Goal: Entertainment & Leisure: Consume media (video, audio)

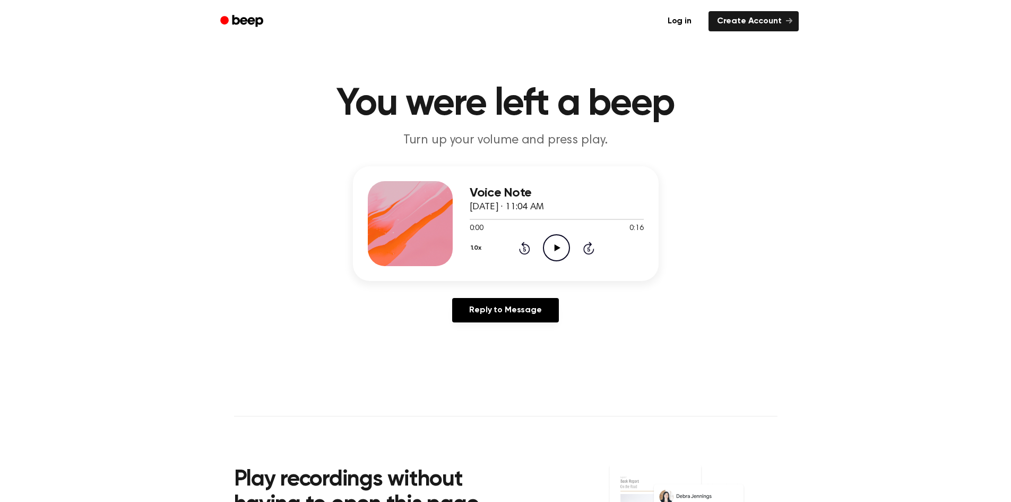
click at [561, 247] on icon "Play Audio" at bounding box center [556, 247] width 27 height 27
click at [554, 237] on icon "Play Audio" at bounding box center [556, 247] width 27 height 27
click at [556, 247] on icon at bounding box center [558, 247] width 6 height 7
click at [554, 241] on icon "Play Audio" at bounding box center [556, 247] width 27 height 27
click at [559, 247] on icon at bounding box center [558, 247] width 6 height 7
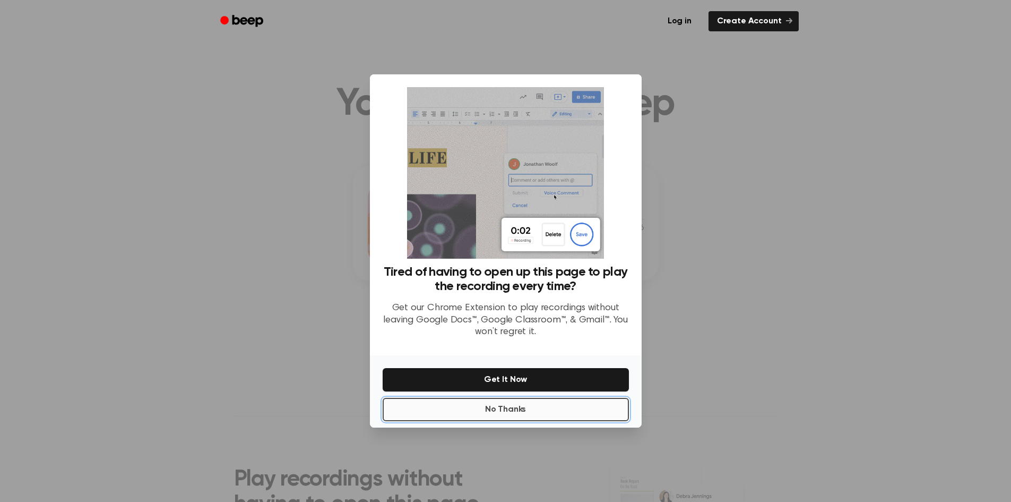
click at [560, 411] on button "No Thanks" at bounding box center [506, 409] width 246 height 23
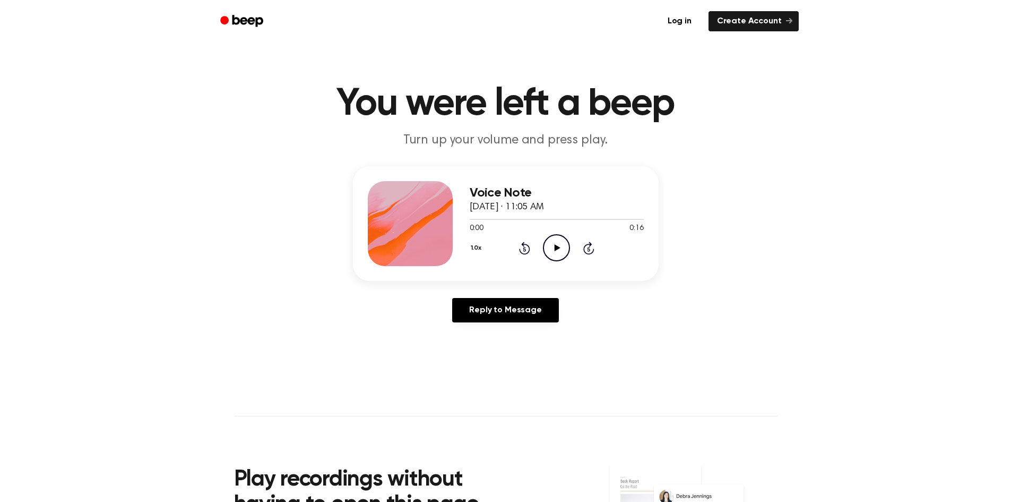
click at [560, 245] on icon "Play Audio" at bounding box center [556, 247] width 27 height 27
click at [561, 253] on icon "Play Audio" at bounding box center [556, 247] width 27 height 27
